Goal: Information Seeking & Learning: Learn about a topic

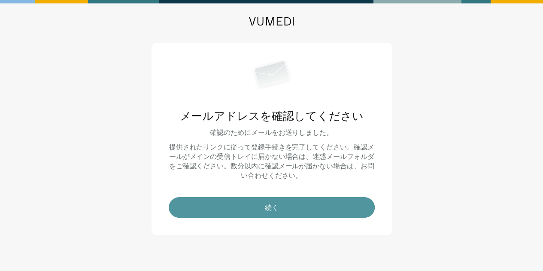
click at [237, 214] on button "続く" at bounding box center [272, 207] width 206 height 21
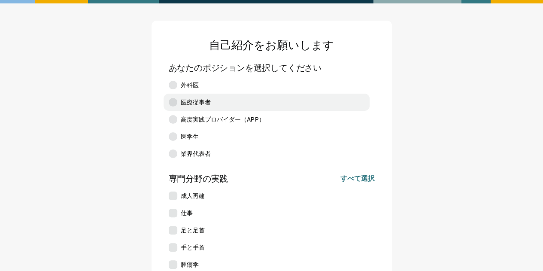
click at [177, 103] on label "医療従事者" at bounding box center [267, 102] width 206 height 17
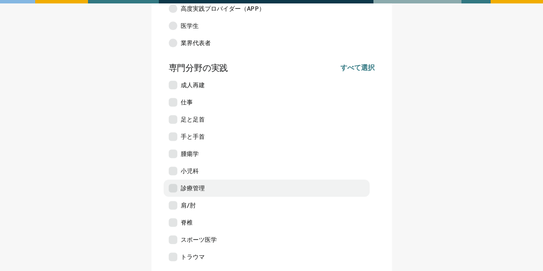
scroll to position [129, 0]
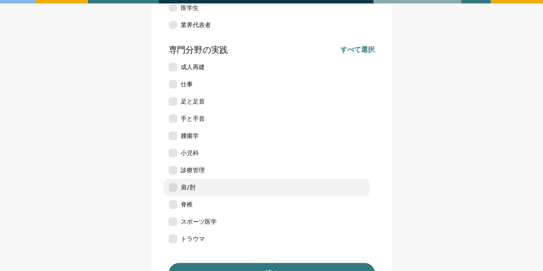
click at [186, 192] on label "肩/肘" at bounding box center [267, 187] width 206 height 17
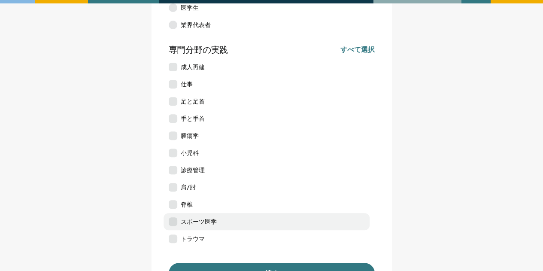
click at [189, 222] on font "スポーツ医学" at bounding box center [199, 221] width 36 height 7
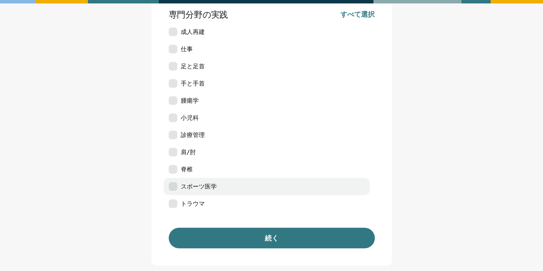
scroll to position [215, 0]
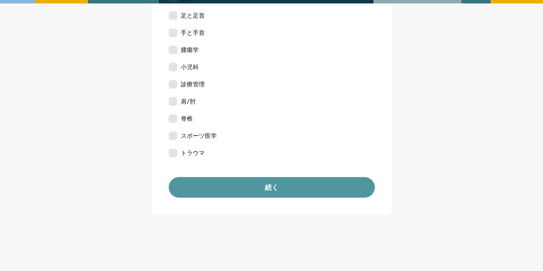
click at [235, 180] on button "続く" at bounding box center [272, 187] width 206 height 21
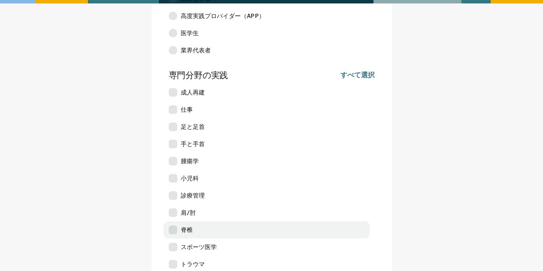
scroll to position [243, 0]
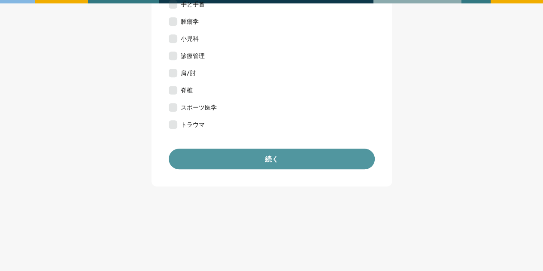
click at [292, 161] on button "続く" at bounding box center [272, 159] width 206 height 21
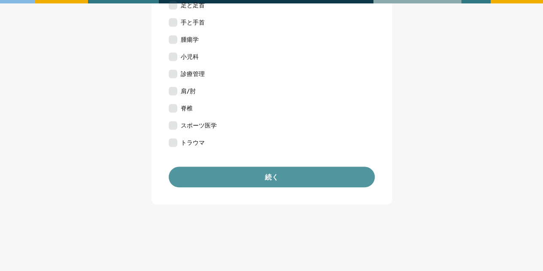
scroll to position [243, 0]
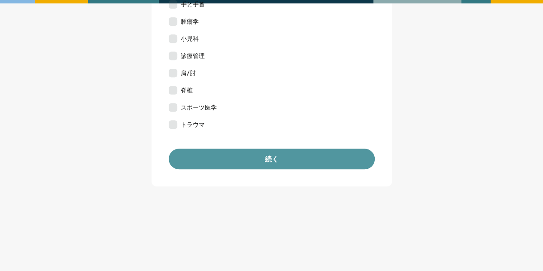
click at [270, 162] on font "続く" at bounding box center [272, 159] width 14 height 8
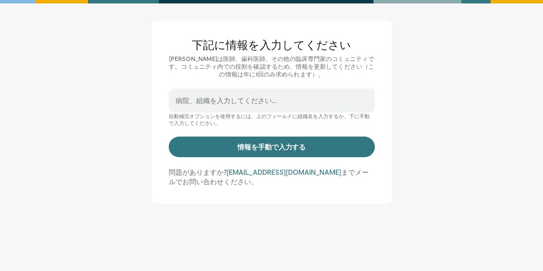
click at [270, 161] on div "下記に情報を入力してください VuMediは医師、歯科医師、その他の臨床専門家のコミュニティです。コミュニティ内での役割を確認するため、情報を更新してください…" at bounding box center [272, 112] width 240 height 183
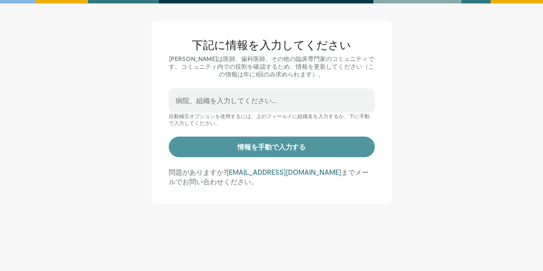
click at [271, 152] on button "情報を手動で入力する" at bounding box center [272, 147] width 206 height 21
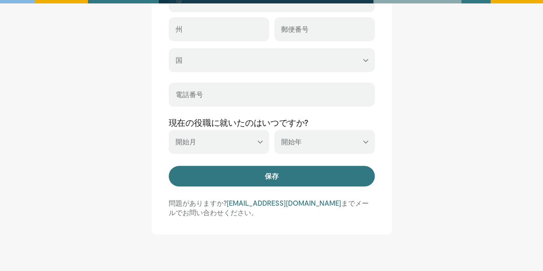
scroll to position [404, 0]
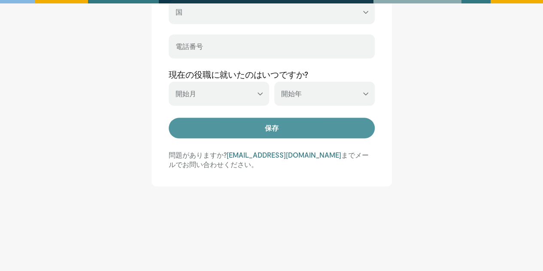
click at [276, 134] on button "保存" at bounding box center [272, 128] width 206 height 21
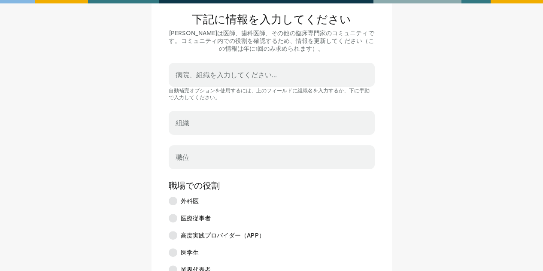
scroll to position [0, 0]
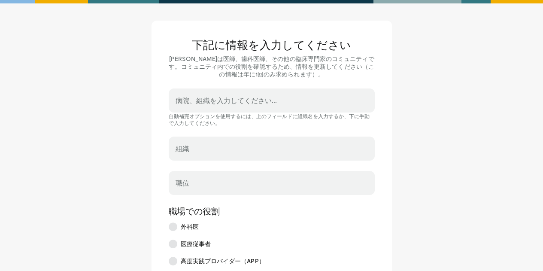
click at [192, 147] on div "組織" at bounding box center [272, 149] width 206 height 24
click at [192, 149] on input "組織" at bounding box center [272, 152] width 192 height 9
type input "********"
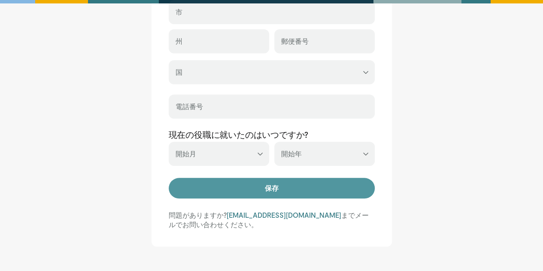
click at [263, 192] on button "保存" at bounding box center [272, 188] width 206 height 21
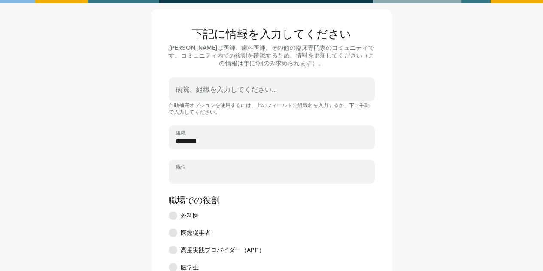
scroll to position [53, 0]
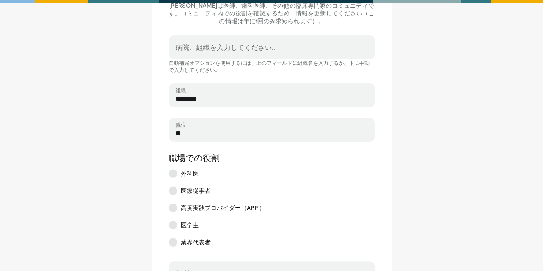
type input "*"
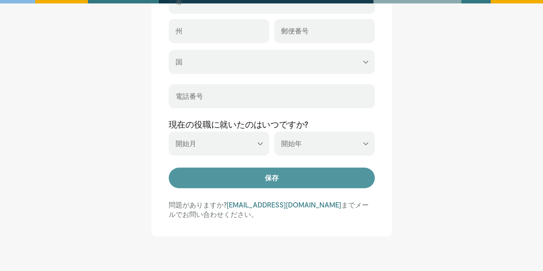
type input "*****"
click at [194, 180] on button "保存" at bounding box center [272, 177] width 206 height 21
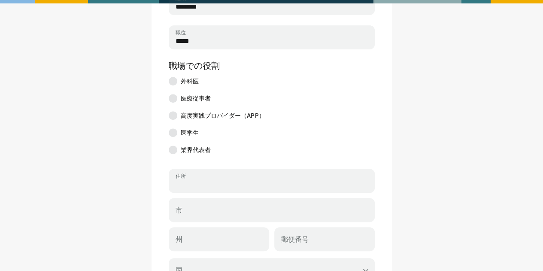
scroll to position [240, 0]
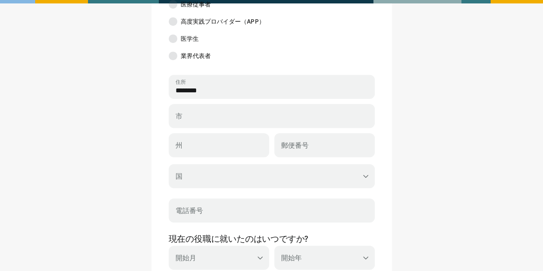
type input "********"
click at [131, 185] on main "下記に情報を入力してください VuMediは医師、歯科医師、その他の臨床専門家のコミュニティです。コミュニティ内での役割を確認するため、情報を更新してください…" at bounding box center [272, 65] width 490 height 569
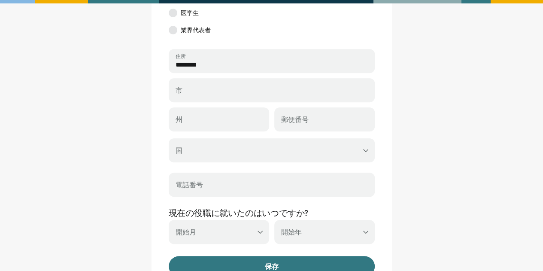
scroll to position [283, 0]
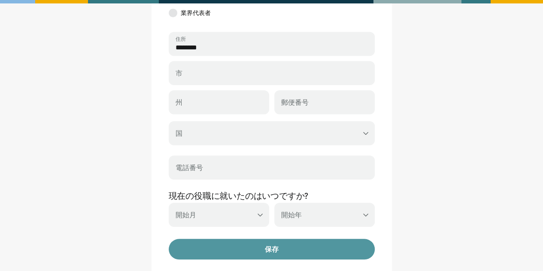
click at [227, 243] on button "保存" at bounding box center [272, 249] width 206 height 21
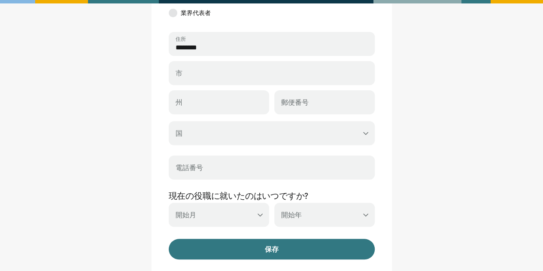
click at [208, 67] on div "市" at bounding box center [272, 73] width 206 height 24
click at [208, 74] on input "市" at bounding box center [272, 76] width 192 height 9
click at [216, 52] on input "********" at bounding box center [272, 47] width 192 height 9
drag, startPoint x: 216, startPoint y: 49, endPoint x: 152, endPoint y: 46, distance: 64.5
click at [152, 46] on div "下記に情報を入力してください VuMediは医師、歯科医師、その他の臨床専門家のコミュニティです。コミュニティ内での役割を確認するため、情報を更新してください…" at bounding box center [272, 22] width 240 height 569
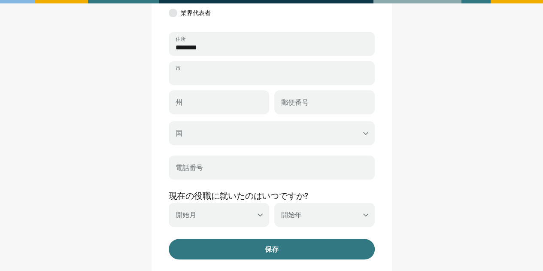
click at [207, 77] on input "市" at bounding box center [272, 76] width 192 height 9
paste input "********"
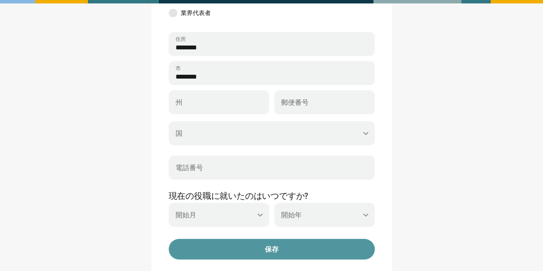
type input "********"
click at [246, 246] on button "保存" at bounding box center [272, 249] width 206 height 21
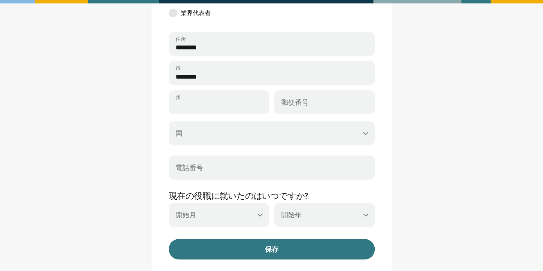
paste input "********"
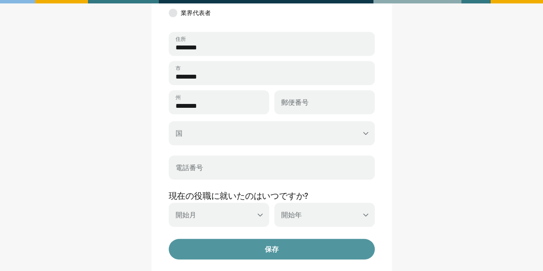
type input "********"
click at [215, 243] on button "保存" at bounding box center [272, 249] width 206 height 21
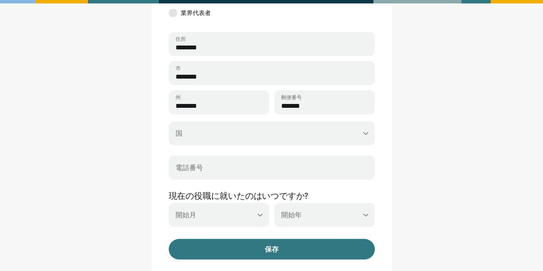
type input "*******"
click at [208, 124] on select "**********" at bounding box center [272, 133] width 206 height 24
select select "**"
click at [169, 121] on select "**********" at bounding box center [272, 133] width 206 height 24
click at [161, 142] on div "下記に情報を入力してください VuMediは医師、歯科医師、その他の臨床専門家のコミュニティです。コミュニティ内での役割を確認するため、情報を更新してください…" at bounding box center [272, 22] width 240 height 569
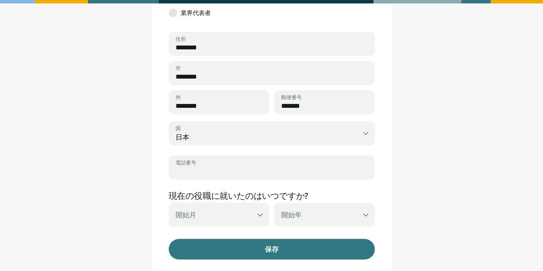
click at [199, 170] on input "電話番号" at bounding box center [272, 171] width 192 height 9
type input "**********"
click at [106, 95] on main "下記に情報を入力してください VuMediは医師、歯科医師、その他の臨床専門家のコミュニティです。コミュニティ内での役割を確認するため、情報を更新してください…" at bounding box center [272, 22] width 490 height 569
drag, startPoint x: 227, startPoint y: 173, endPoint x: 131, endPoint y: 187, distance: 96.3
click at [131, 187] on main "下記に情報を入力してください VuMediは医師、歯科医師、その他の臨床専門家のコミュニティです。コミュニティ内での役割を確認するため、情報を更新してください…" at bounding box center [272, 22] width 490 height 569
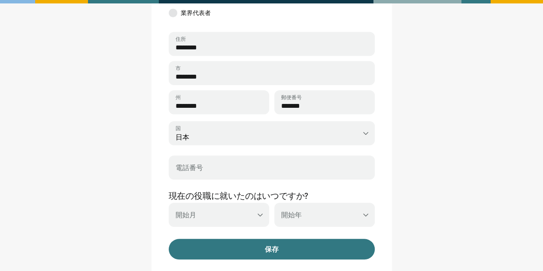
click at [134, 194] on main "下記に情報を入力してください VuMediは医師、歯科医師、その他の臨床専門家のコミュニティです。コミュニティ内での役割を確認するため、情報を更新してください…" at bounding box center [272, 22] width 490 height 569
click at [219, 213] on select "*** ** ** ** ** ** ** ** ** ** *** *** ***" at bounding box center [219, 215] width 100 height 24
select select "*"
click at [169, 203] on select "*** ** ** ** ** ** ** ** ** ** *** *** ***" at bounding box center [219, 215] width 100 height 24
click at [328, 219] on select "*** **** **** **** **** **** **** **** **** **** **** **** **** **** **** **** …" at bounding box center [324, 215] width 100 height 24
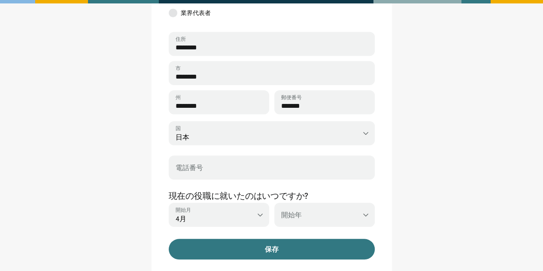
select select "****"
click at [274, 203] on select "*** **** **** **** **** **** **** **** **** **** **** **** **** **** **** **** …" at bounding box center [324, 215] width 100 height 24
click at [448, 223] on main "下記に情報を入力してください VuMediは医師、歯科医師、その他の臨床専門家のコミュニティです。コミュニティ内での役割を確認するため、情報を更新してください…" at bounding box center [272, 22] width 490 height 569
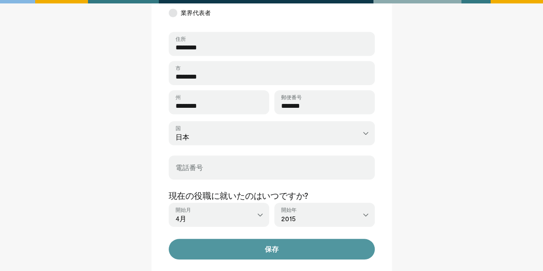
click at [322, 251] on button "保存" at bounding box center [272, 249] width 206 height 21
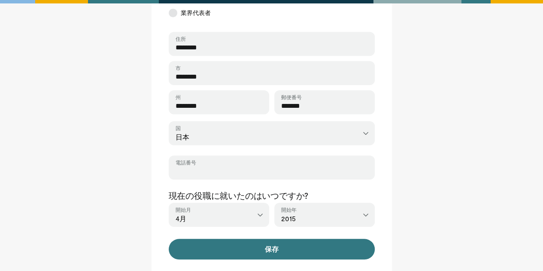
click at [347, 172] on input "電話番号" at bounding box center [272, 171] width 192 height 9
paste input "**********"
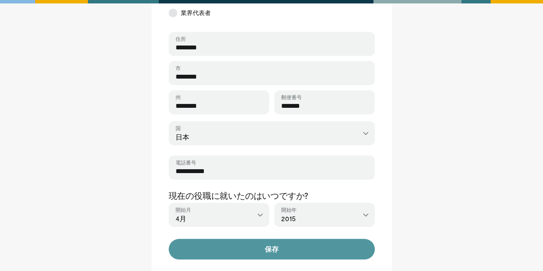
type input "**********"
click at [328, 245] on button "保存" at bounding box center [272, 249] width 206 height 21
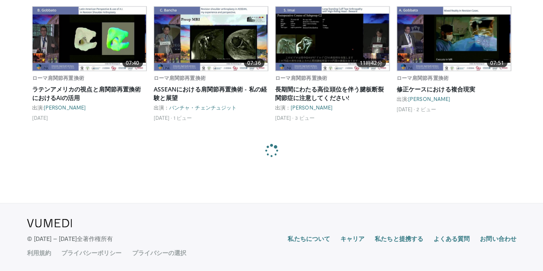
scroll to position [934, 0]
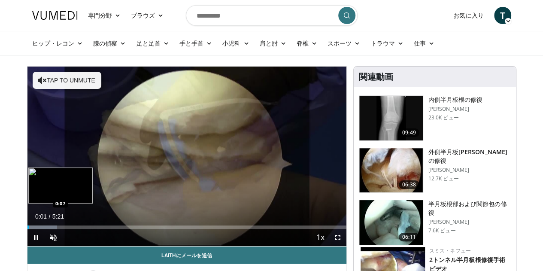
click at [27, 229] on div "Loaded : 9.33% 0:01 0:07" at bounding box center [186, 226] width 319 height 3
click at [41, 229] on div "Progress Bar" at bounding box center [41, 226] width 1 height 3
click at [30, 229] on div "Progress Bar" at bounding box center [51, 226] width 49 height 3
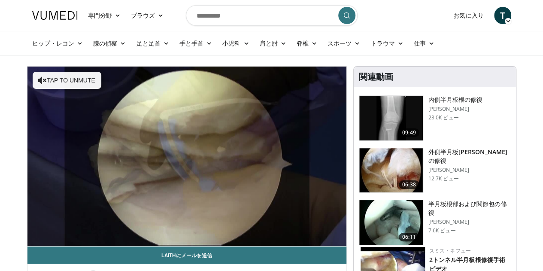
click at [40, 243] on video-js "**********" at bounding box center [186, 157] width 319 height 180
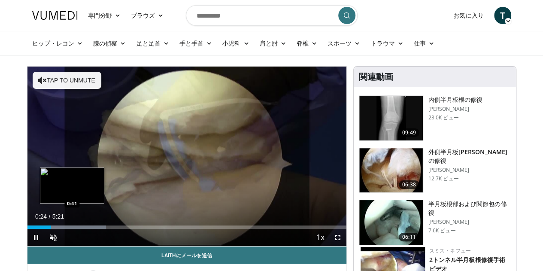
click at [50, 229] on div "Loaded : 24.63% 0:24 0:41" at bounding box center [186, 226] width 319 height 3
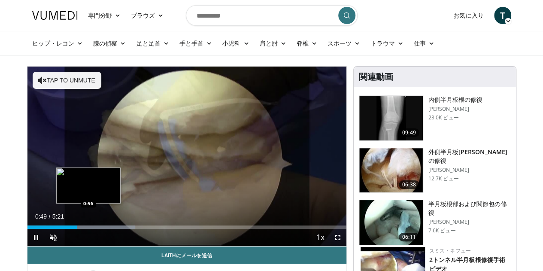
click at [67, 229] on div "Loaded : 33.88% 0:49 0:56" at bounding box center [186, 226] width 319 height 3
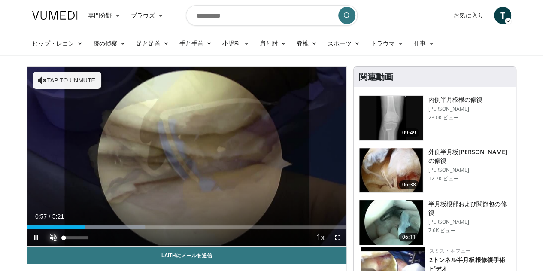
click at [45, 246] on span "Video Player" at bounding box center [53, 237] width 17 height 17
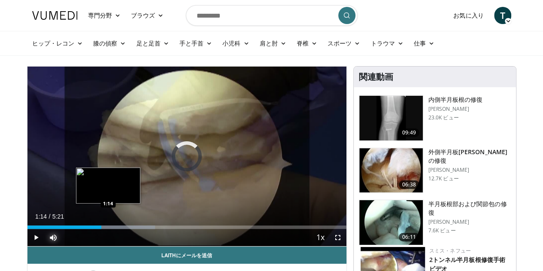
click at [86, 229] on div "Progress Bar" at bounding box center [106, 226] width 97 height 3
click at [97, 229] on div "Progress Bar" at bounding box center [113, 226] width 83 height 3
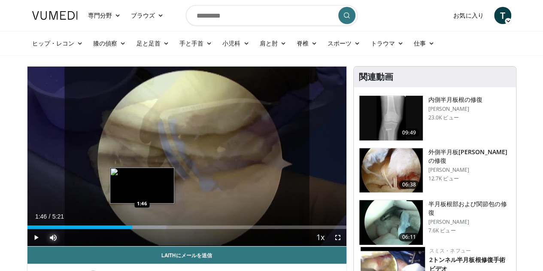
click at [120, 229] on div "Loaded : 43.54% 1:46 1:46" at bounding box center [186, 226] width 319 height 3
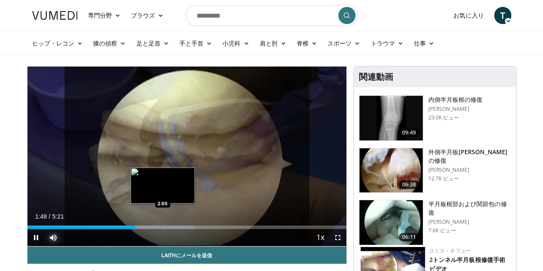
click at [141, 229] on div "Loaded : 52.37% 1:48 2:05" at bounding box center [186, 226] width 319 height 3
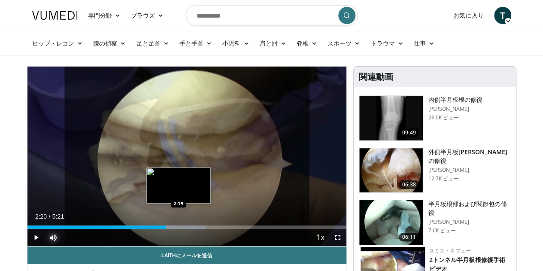
click at [157, 229] on div "Loaded : 55.98% 2:07 2:19" at bounding box center [186, 226] width 319 height 3
click at [165, 229] on div "Progress Bar" at bounding box center [171, 226] width 69 height 3
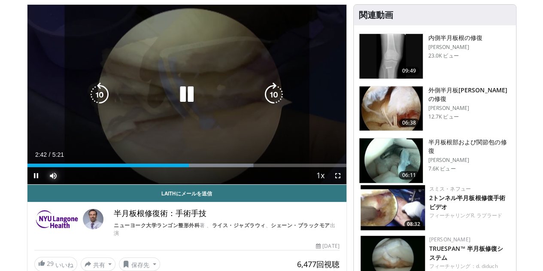
scroll to position [43, 0]
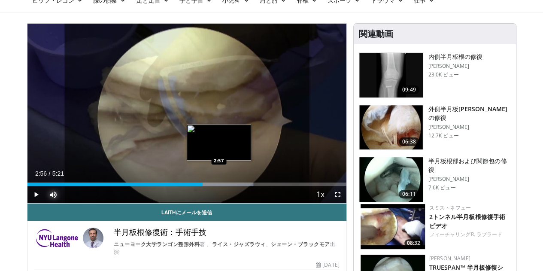
click at [197, 186] on div "Loaded : 70.86% 2:56 2:57" at bounding box center [186, 183] width 319 height 3
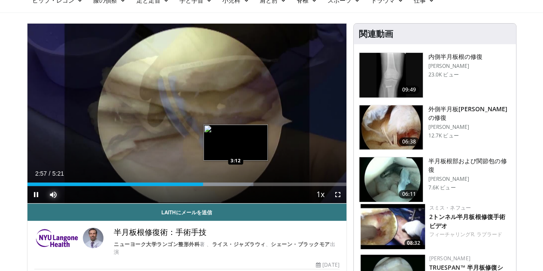
click at [214, 186] on div "Loaded : 70.86% 2:57 3:12" at bounding box center [186, 182] width 319 height 8
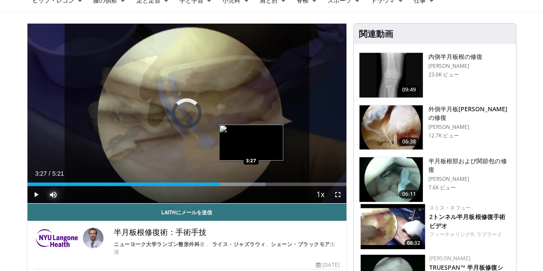
click at [230, 186] on div "Loaded : 74.63% 3:14 3:27" at bounding box center [186, 182] width 319 height 8
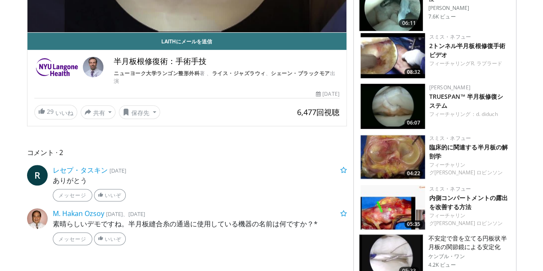
scroll to position [215, 0]
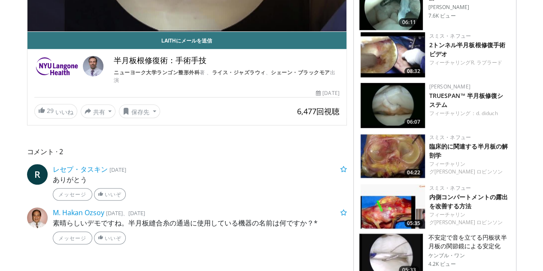
click at [403, 165] on img at bounding box center [393, 156] width 64 height 45
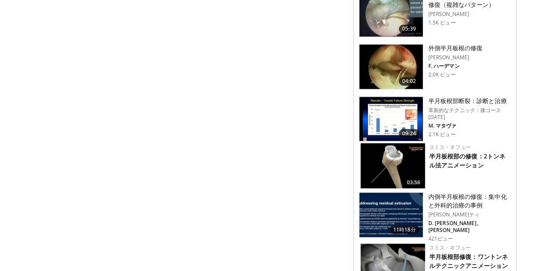
scroll to position [730, 0]
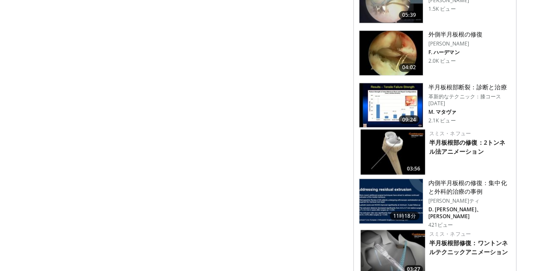
click at [384, 100] on img at bounding box center [391, 105] width 64 height 45
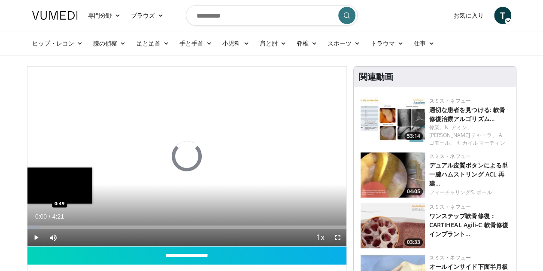
scroll to position [86, 0]
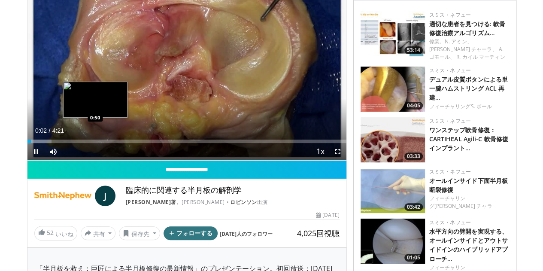
click at [73, 143] on div "Loaded : 7.66% 0:02 0:50" at bounding box center [186, 141] width 319 height 3
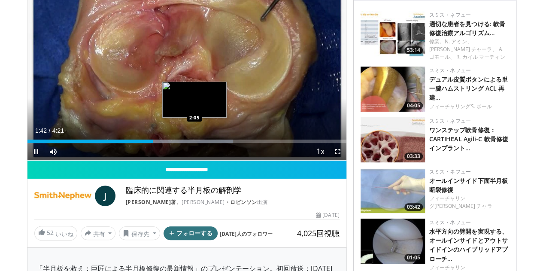
click at [173, 143] on div "Loaded : 64.57% 1:42 2:05" at bounding box center [186, 141] width 319 height 3
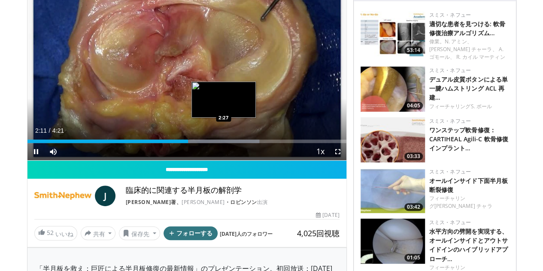
click at [200, 143] on div "Progress Bar" at bounding box center [205, 141] width 109 height 3
click at [219, 143] on div "Progress Bar" at bounding box center [219, 141] width 99 height 3
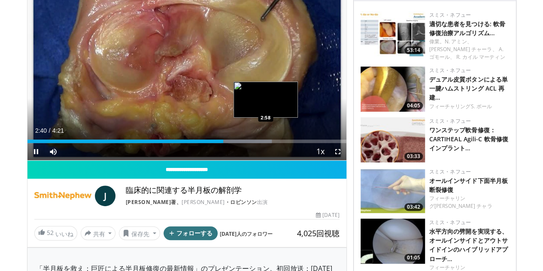
click at [244, 143] on div "Loaded : 76.62% 2:40 2:58" at bounding box center [186, 141] width 319 height 3
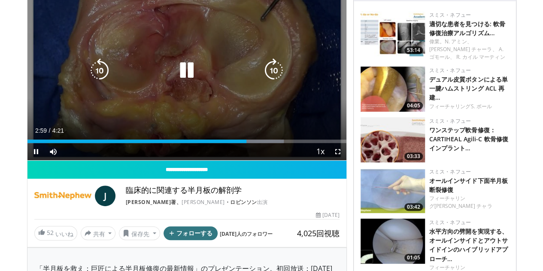
click at [265, 157] on div "10 seconds Tap to unmute" at bounding box center [186, 70] width 319 height 179
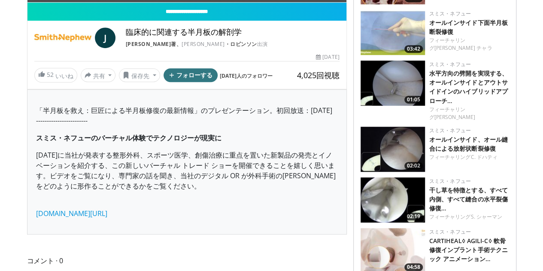
scroll to position [258, 0]
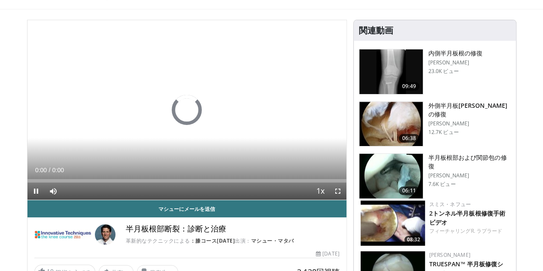
scroll to position [86, 0]
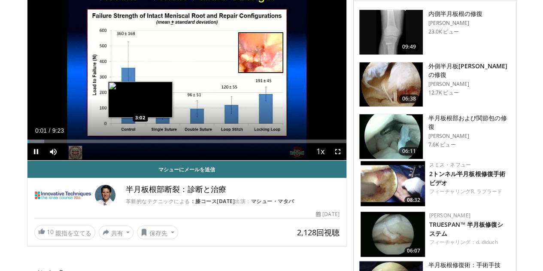
click at [119, 143] on div "Loaded : 5.32% 0:02 3:02" at bounding box center [186, 141] width 319 height 3
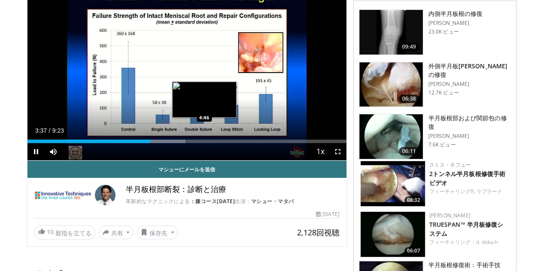
click at [182, 143] on div "Loaded : 49.60% 3:37 4:46" at bounding box center [186, 141] width 319 height 3
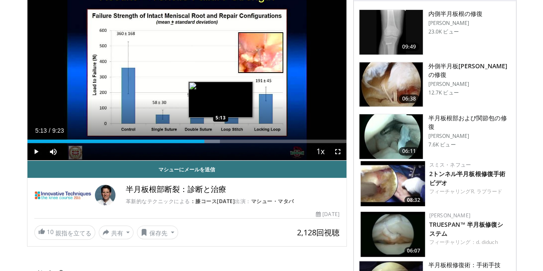
click at [198, 143] on div "Loaded : 60.33% 5:13 5:13" at bounding box center [186, 139] width 319 height 8
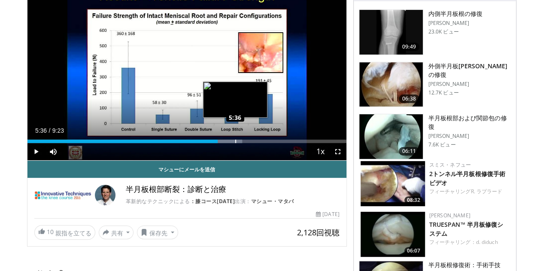
click at [213, 143] on div "Loaded : 67.32% 5:19 5:36" at bounding box center [186, 141] width 319 height 3
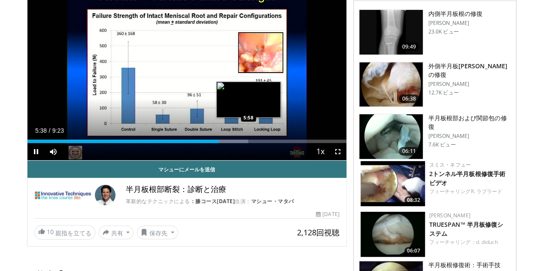
click at [230, 143] on div "Loaded : 69.20% 5:38 5:58" at bounding box center [186, 141] width 319 height 3
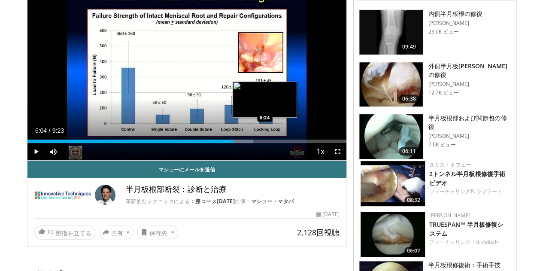
click at [243, 143] on div "Loaded : 70.86% 6:04 6:24" at bounding box center [186, 141] width 319 height 3
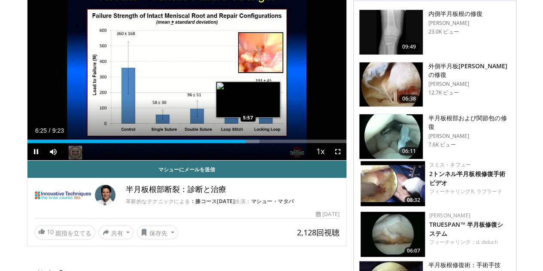
click at [226, 143] on div "6:25" at bounding box center [136, 141] width 218 height 3
click at [233, 143] on div "Loaded : 74.53% 5:57 6:07" at bounding box center [186, 141] width 319 height 3
click at [228, 143] on div "6:16" at bounding box center [133, 141] width 213 height 3
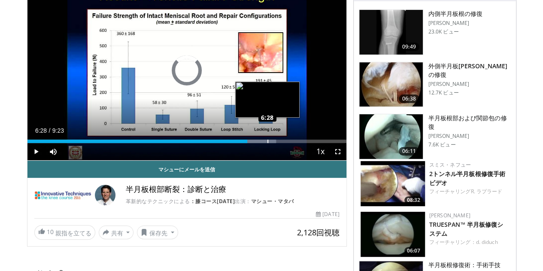
click at [246, 143] on div "Loaded : 77.95% 6:09 6:28" at bounding box center [186, 141] width 319 height 3
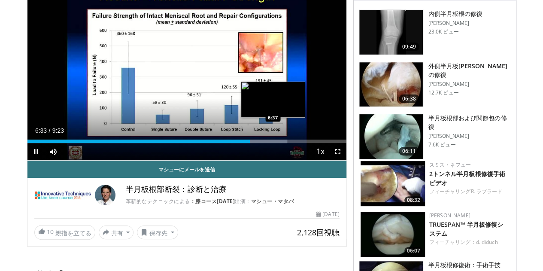
click at [251, 143] on div "Progress Bar" at bounding box center [259, 141] width 56 height 3
click at [255, 143] on div "Loaded : 81.49% 6:39 6:43" at bounding box center [186, 141] width 319 height 3
click at [259, 143] on div "Loaded : 83.26% 6:46 6:51" at bounding box center [186, 141] width 319 height 3
click at [265, 143] on div "Progress Bar" at bounding box center [267, 141] width 49 height 3
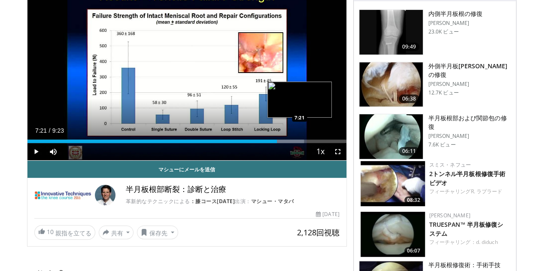
click at [278, 143] on div "Progress Bar" at bounding box center [277, 141] width 56 height 3
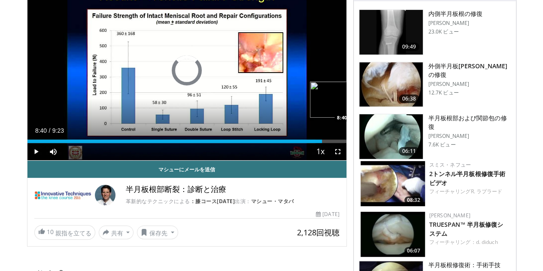
click at [327, 143] on div "Loaded : 90.35% 7:23 8:40" at bounding box center [186, 141] width 319 height 3
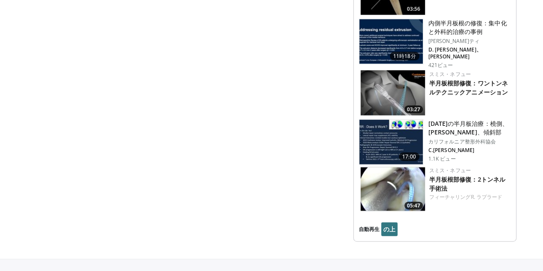
scroll to position [925, 0]
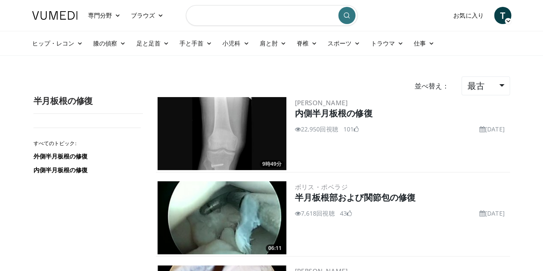
click at [229, 19] on input "検索トピック、介入" at bounding box center [272, 15] width 172 height 21
type input "**********"
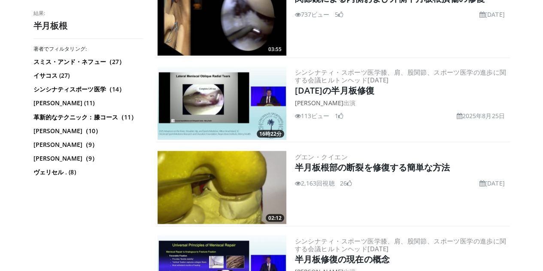
scroll to position [730, 0]
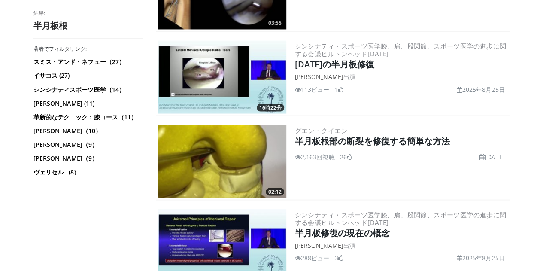
click at [245, 152] on img at bounding box center [222, 161] width 129 height 73
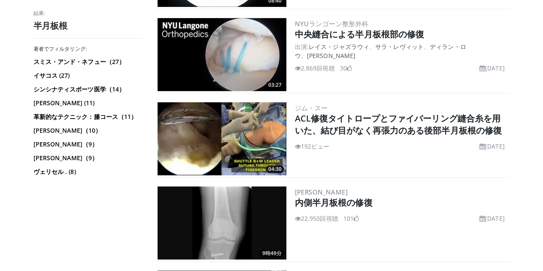
scroll to position [1889, 0]
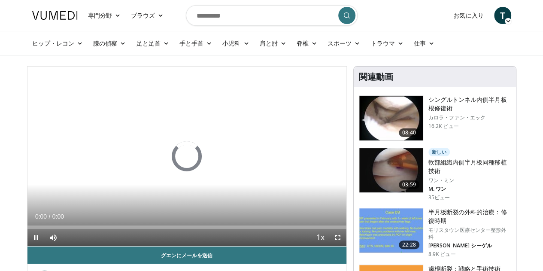
scroll to position [43, 0]
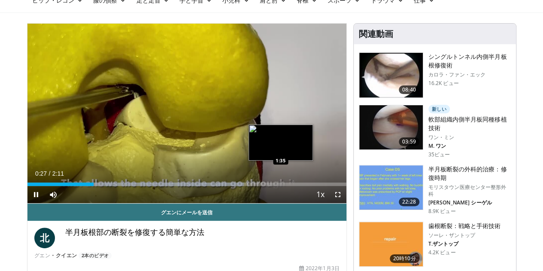
click at [259, 186] on div "Loaded : 67.90% 0:27 1:35" at bounding box center [186, 183] width 319 height 3
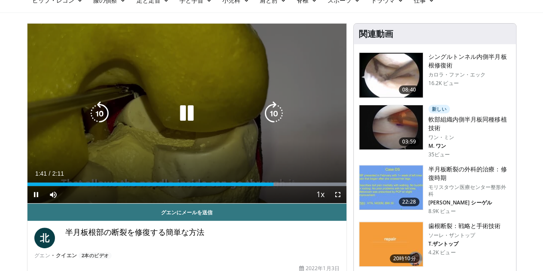
scroll to position [86, 0]
